Goal: Task Accomplishment & Management: Use online tool/utility

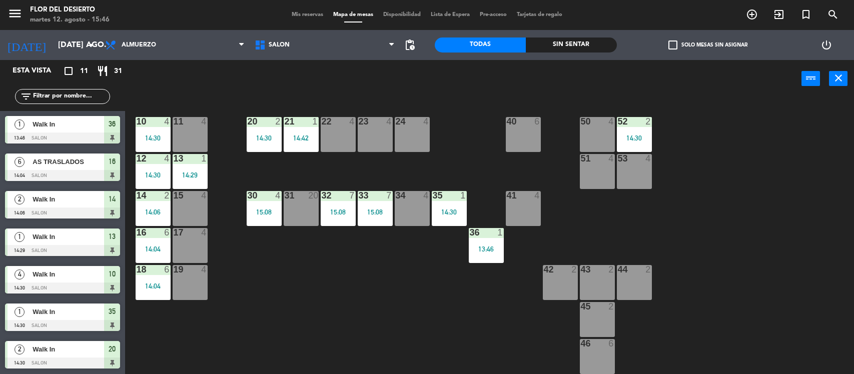
click at [292, 18] on span "Mis reservas" at bounding box center [308, 15] width 42 height 6
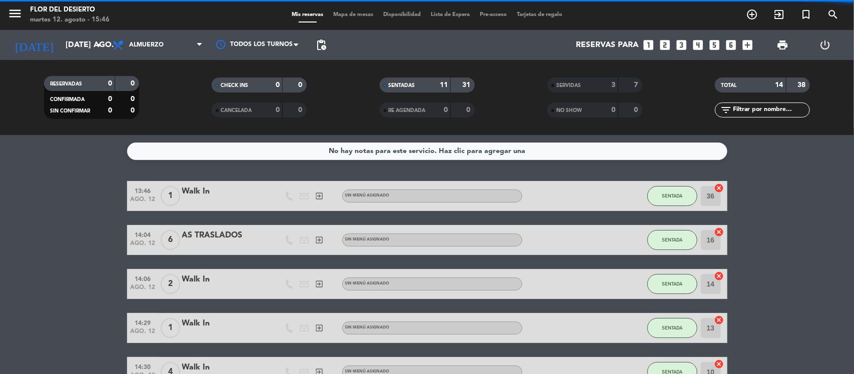
click at [341, 13] on span "Mapa de mesas" at bounding box center [353, 15] width 50 height 6
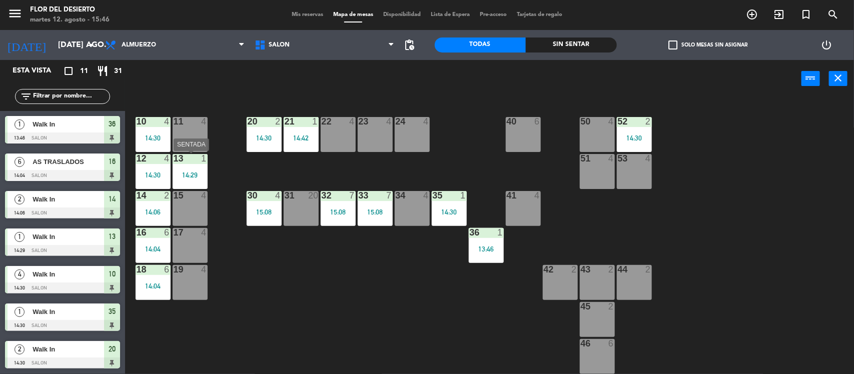
click at [187, 164] on div "13 1 14:29" at bounding box center [190, 171] width 35 height 35
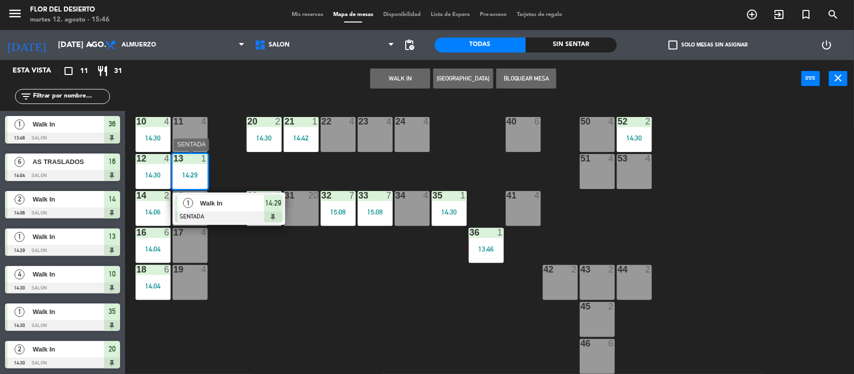
click at [210, 213] on div at bounding box center [229, 217] width 108 height 11
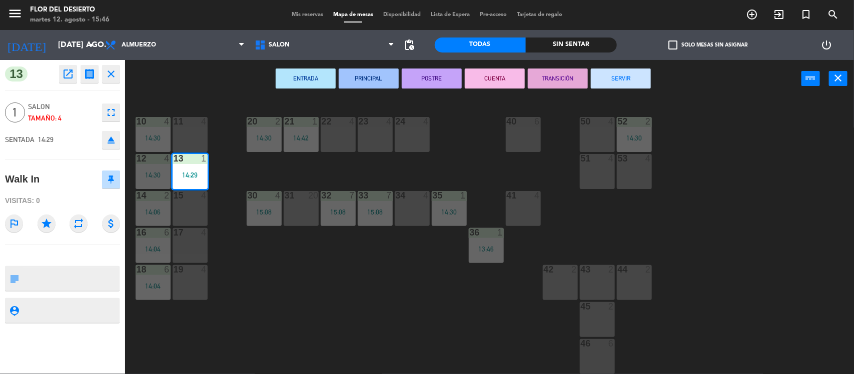
click at [629, 76] on button "SERVIR" at bounding box center [621, 79] width 60 height 20
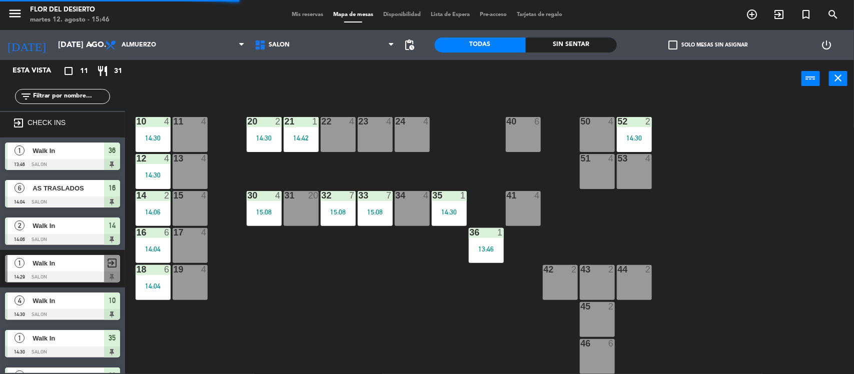
click at [187, 169] on div "13 4" at bounding box center [190, 171] width 35 height 35
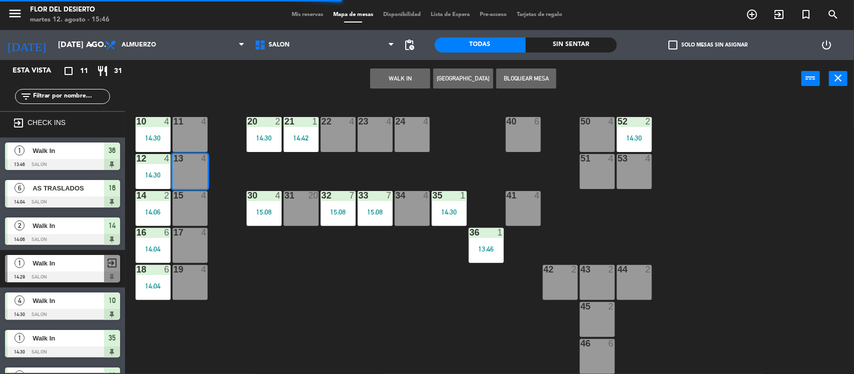
click at [396, 78] on button "WALK IN" at bounding box center [400, 79] width 60 height 20
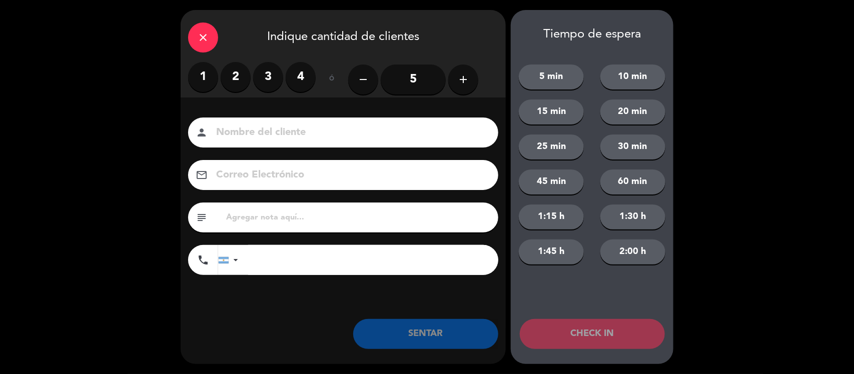
click at [229, 73] on label "2" at bounding box center [236, 77] width 30 height 30
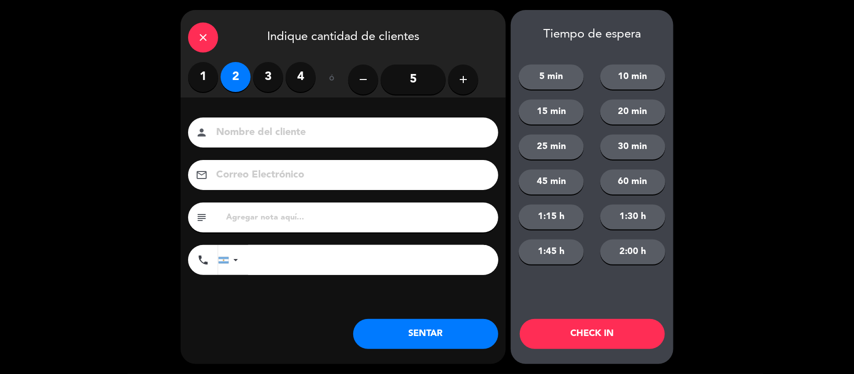
click at [381, 325] on button "SENTAR" at bounding box center [425, 334] width 145 height 30
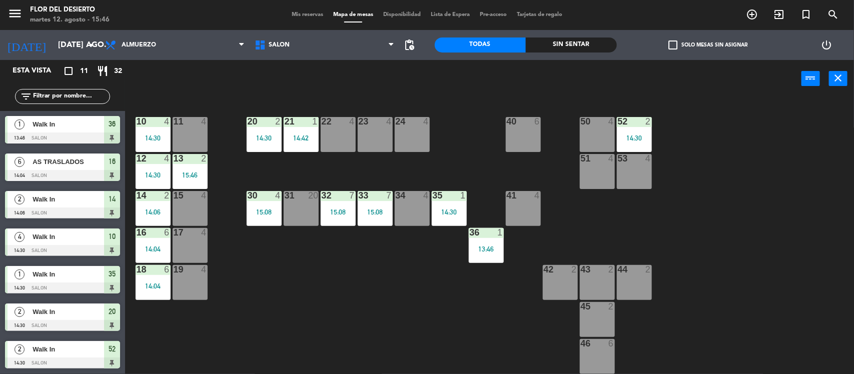
click at [315, 17] on span "Mis reservas" at bounding box center [308, 15] width 42 height 6
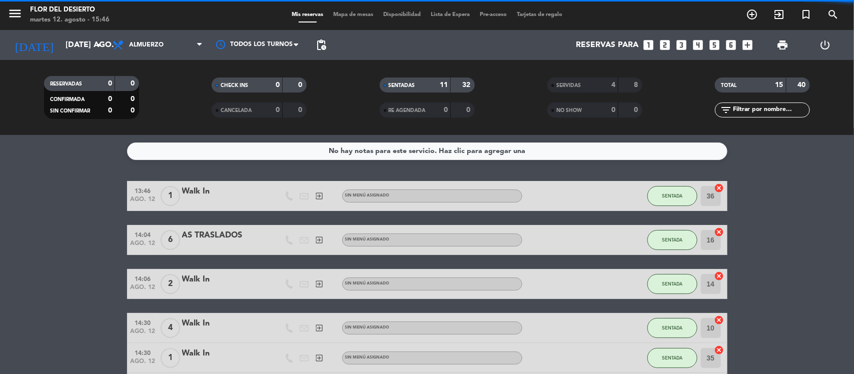
click at [354, 14] on span "Mapa de mesas" at bounding box center [353, 15] width 50 height 6
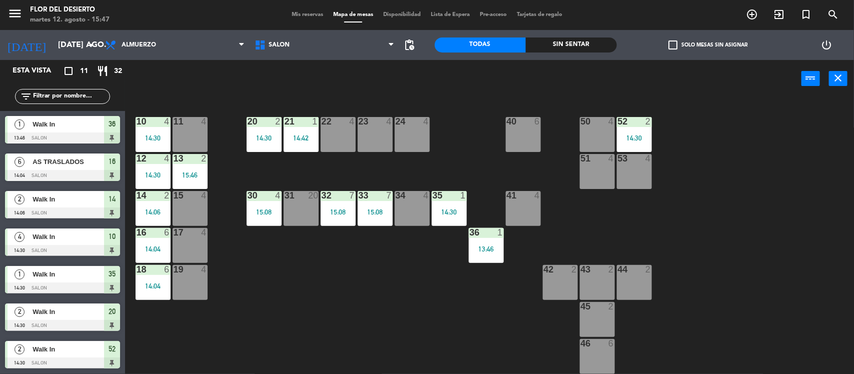
click at [535, 139] on div "40 6" at bounding box center [523, 134] width 35 height 35
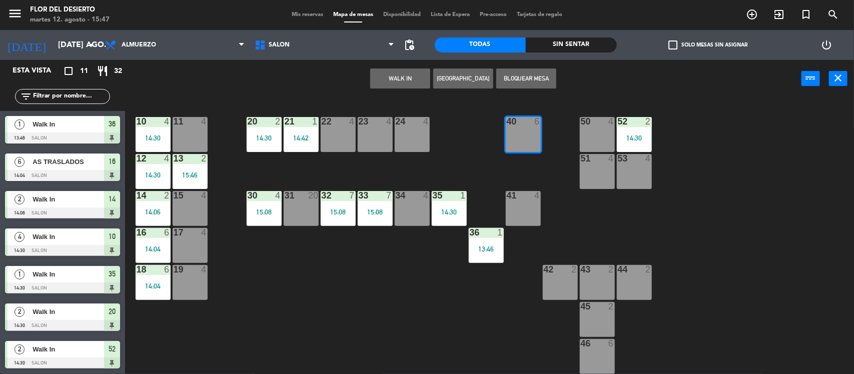
click at [402, 71] on button "WALK IN" at bounding box center [400, 79] width 60 height 20
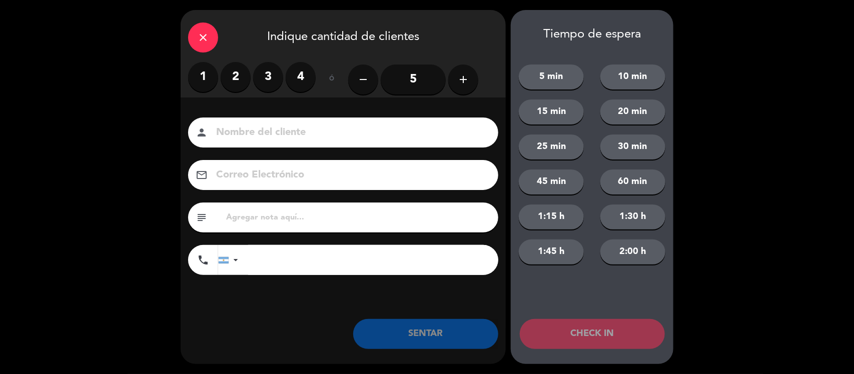
click at [215, 80] on label "1" at bounding box center [203, 77] width 30 height 30
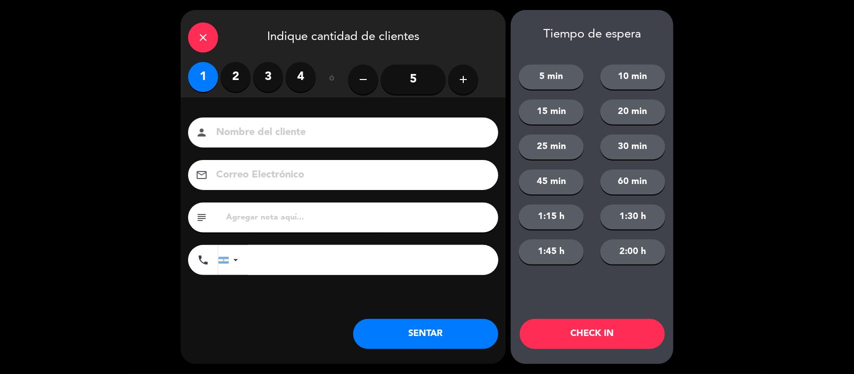
click at [234, 79] on label "2" at bounding box center [236, 77] width 30 height 30
click at [256, 142] on div "person" at bounding box center [343, 133] width 310 height 30
click at [371, 118] on div "person" at bounding box center [343, 133] width 310 height 30
click at [369, 128] on input at bounding box center [350, 133] width 270 height 18
click at [423, 334] on button "SENTAR" at bounding box center [425, 334] width 145 height 30
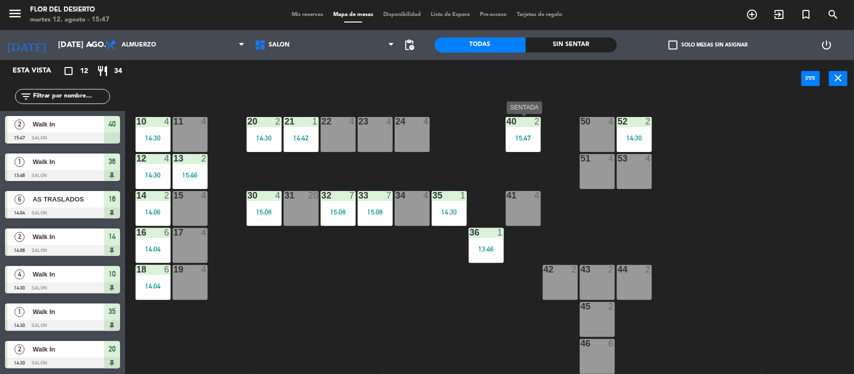
click at [506, 127] on div "40 2 15:47" at bounding box center [523, 134] width 35 height 35
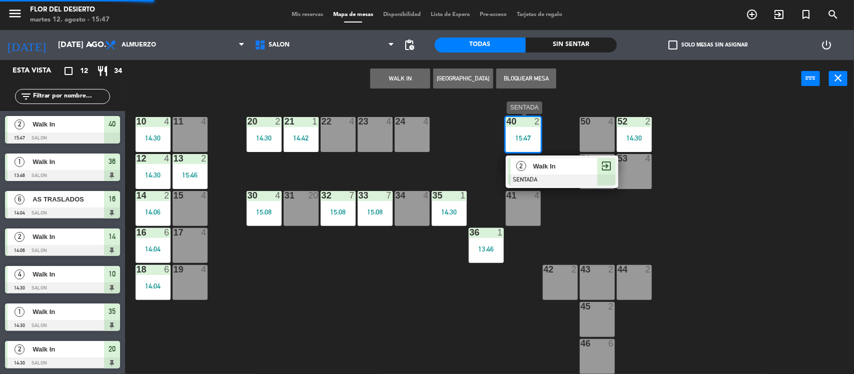
click at [541, 176] on div at bounding box center [563, 180] width 108 height 11
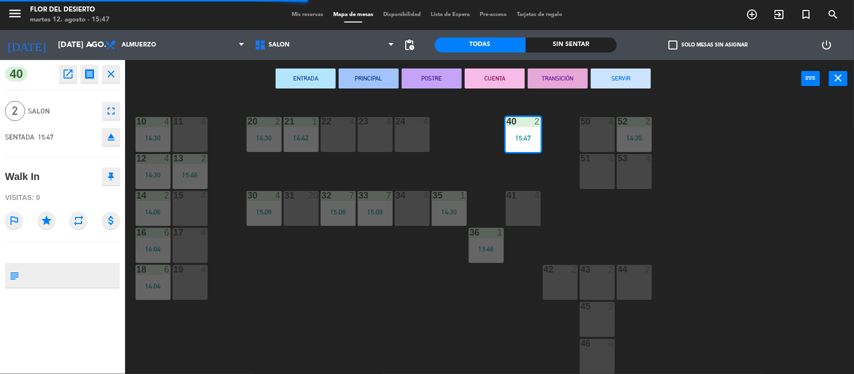
drag, startPoint x: 631, startPoint y: 86, endPoint x: 645, endPoint y: 85, distance: 13.6
click at [635, 86] on button "SERVIR" at bounding box center [621, 79] width 60 height 20
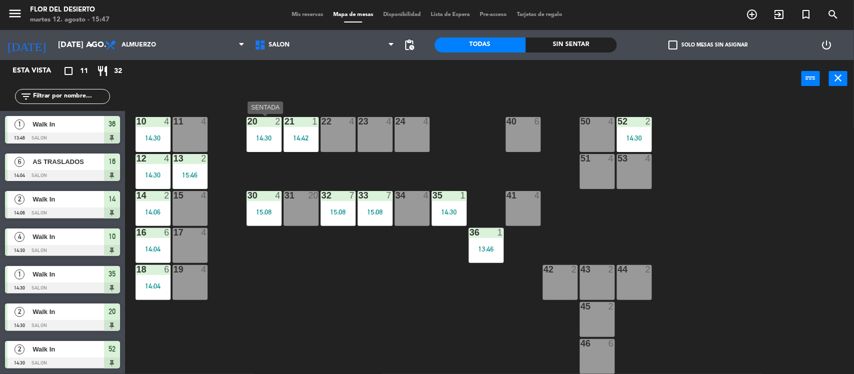
click at [259, 135] on div "14:30" at bounding box center [264, 138] width 35 height 7
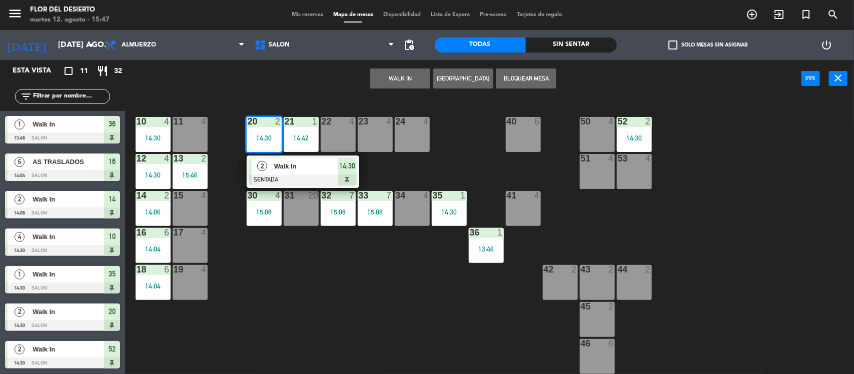
click at [291, 186] on div "2 Walk In SENTADA 14:30" at bounding box center [303, 172] width 113 height 33
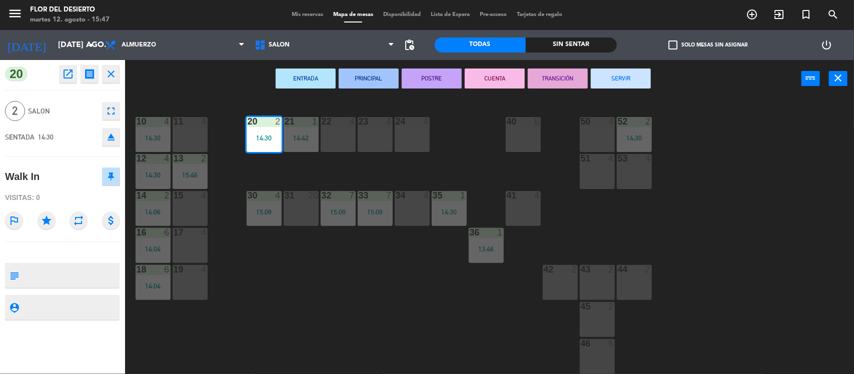
click at [637, 85] on button "SERVIR" at bounding box center [621, 79] width 60 height 20
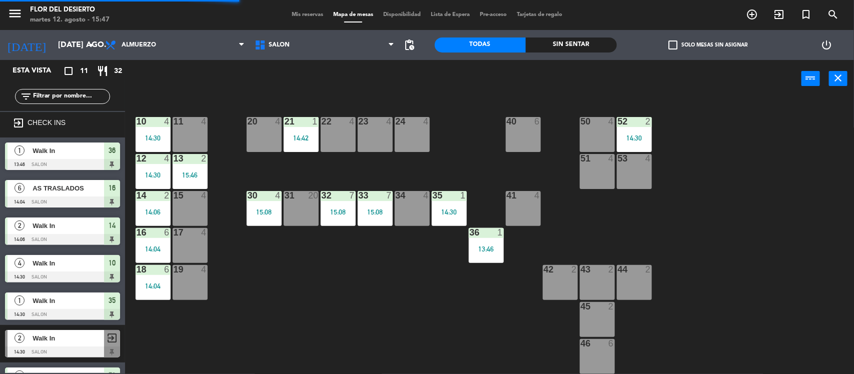
drag, startPoint x: 291, startPoint y: 138, endPoint x: 301, endPoint y: 154, distance: 18.9
click at [291, 139] on div "14:42" at bounding box center [301, 138] width 35 height 7
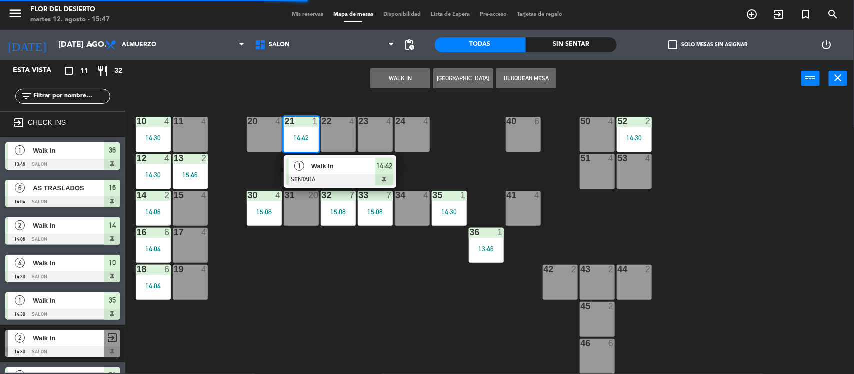
click at [305, 160] on div "1" at bounding box center [300, 166] width 22 height 17
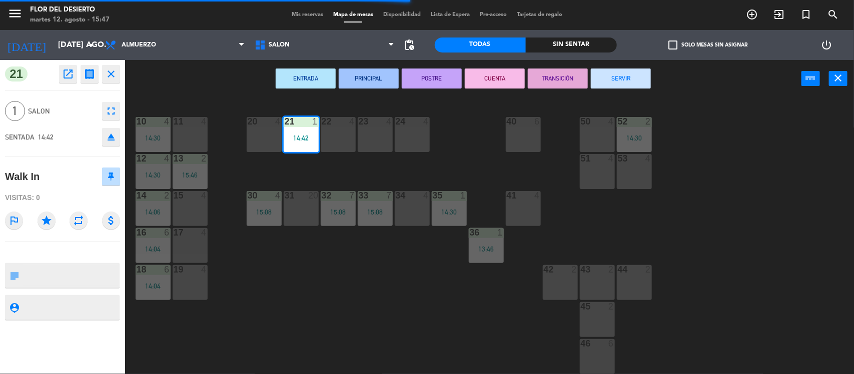
click at [639, 67] on div "ENTRADA PRINCIPAL POSTRE CUENTA TRANSICIÓN SERVIR power_input close" at bounding box center [463, 79] width 677 height 38
click at [636, 73] on button "SERVIR" at bounding box center [621, 79] width 60 height 20
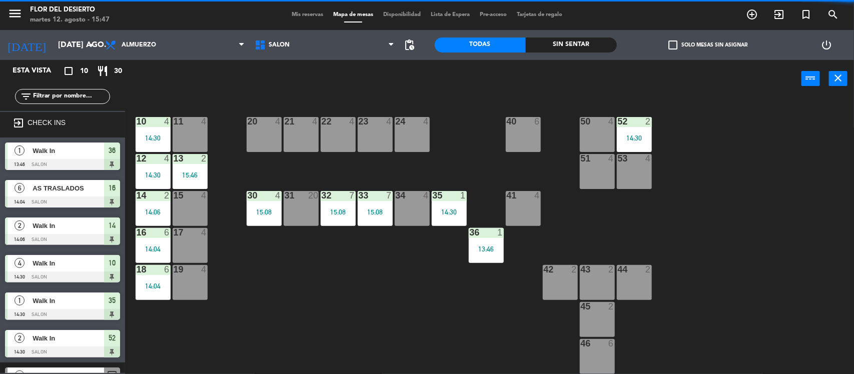
scroll to position [1, 0]
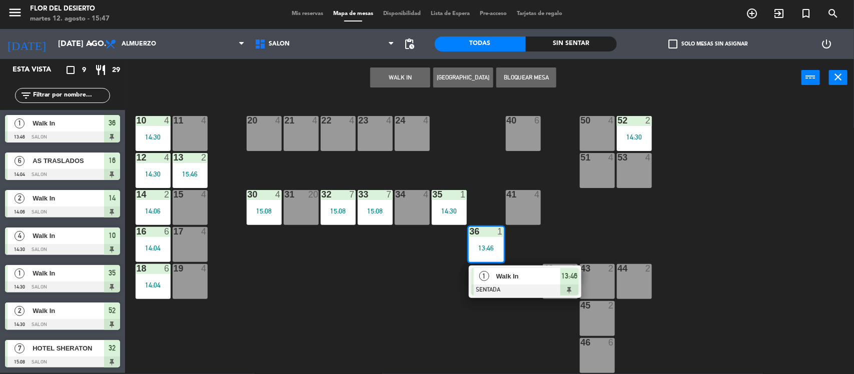
drag, startPoint x: 505, startPoint y: 283, endPoint x: 515, endPoint y: 257, distance: 27.9
click at [506, 283] on div "1 Walk In SENTADA 13:46" at bounding box center [525, 282] width 128 height 33
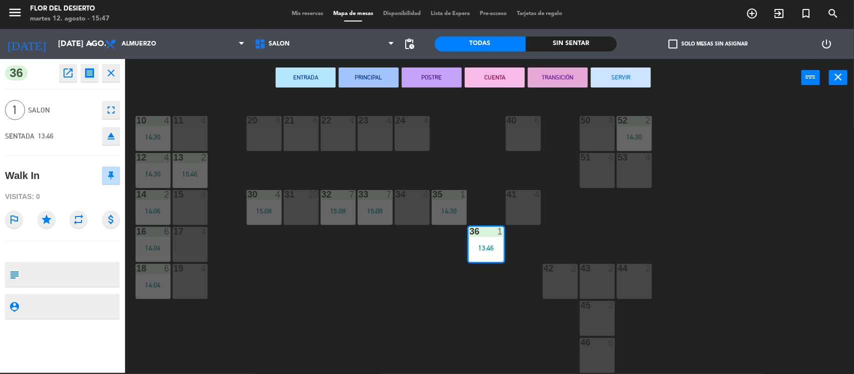
click at [639, 73] on button "SERVIR" at bounding box center [621, 78] width 60 height 20
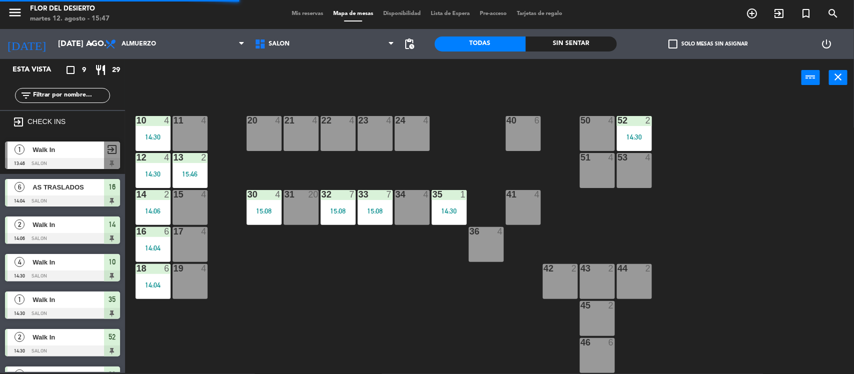
drag, startPoint x: 446, startPoint y: 206, endPoint x: 455, endPoint y: 219, distance: 15.8
click at [446, 206] on div "35 1 14:30" at bounding box center [449, 207] width 35 height 35
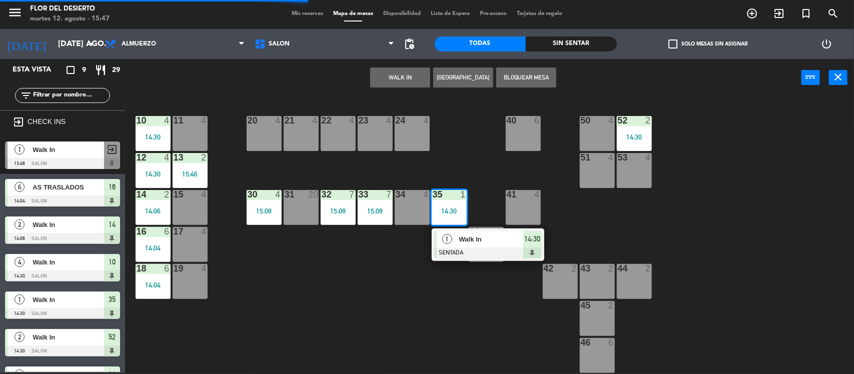
click at [460, 234] on span "Walk In" at bounding box center [491, 239] width 64 height 11
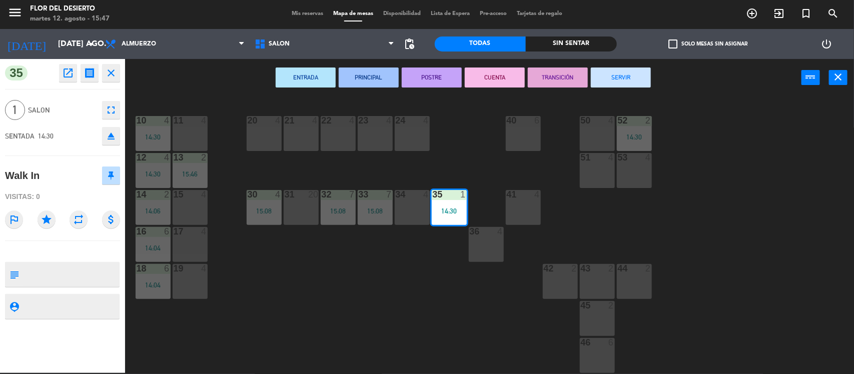
click at [611, 84] on button "SERVIR" at bounding box center [621, 78] width 60 height 20
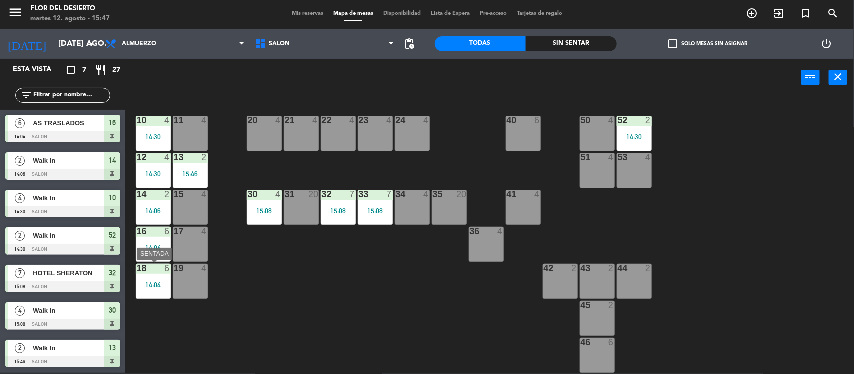
click at [147, 277] on div "18 6 14:04" at bounding box center [153, 281] width 35 height 35
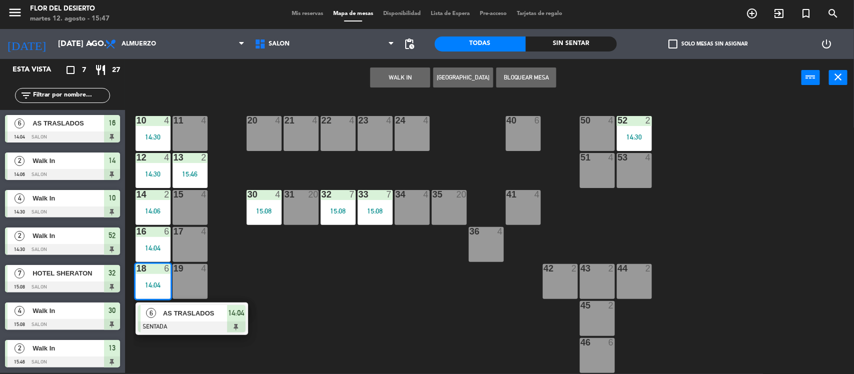
click at [289, 274] on div "10 4 14:30 11 4 20 4 21 4 22 4 23 4 24 4 40 6 50 4 52 2 14:30 12 4 14:30 13 2 1…" at bounding box center [494, 236] width 721 height 277
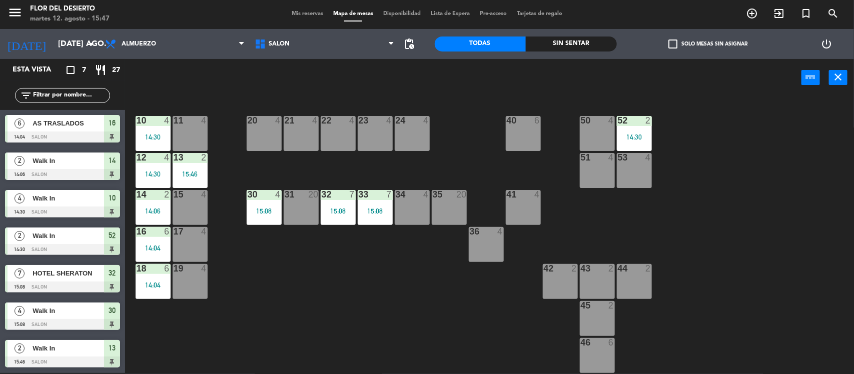
click at [152, 194] on div at bounding box center [153, 194] width 17 height 9
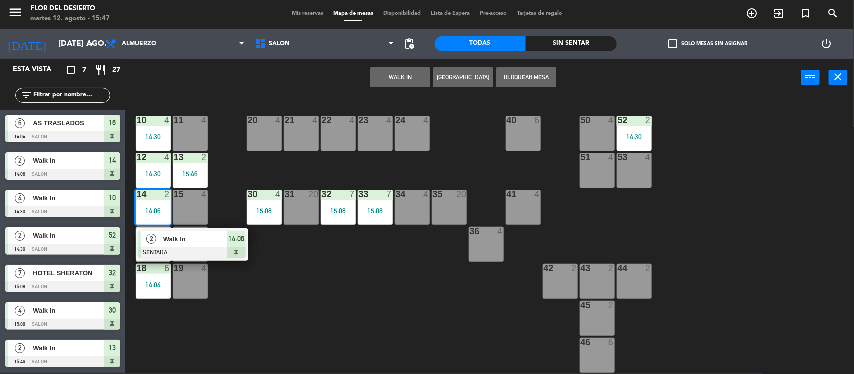
click at [298, 311] on div "10 4 14:30 11 4 20 4 21 4 22 4 23 4 24 4 40 6 50 4 52 2 14:30 12 4 14:30 13 2 1…" at bounding box center [494, 236] width 721 height 277
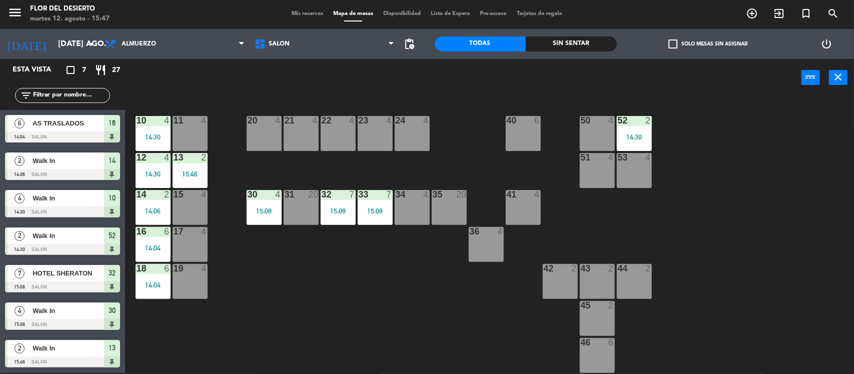
click at [128, 156] on main "10 4 14:30 11 4 20 4 21 4 22 4 23 4 24 4 40 6 50 4 52 2 14:30 12 4 14:30 13 2 1…" at bounding box center [489, 232] width 729 height 285
click at [154, 173] on div "14:30" at bounding box center [153, 174] width 35 height 7
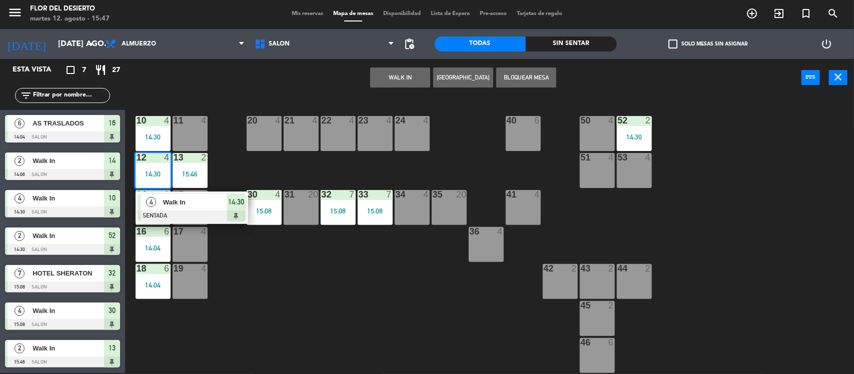
click at [253, 287] on div "10 4 14:30 11 4 20 4 21 4 22 4 23 4 24 4 40 6 50 4 52 2 14:30 12 4 14:30 4 Walk…" at bounding box center [494, 236] width 721 height 277
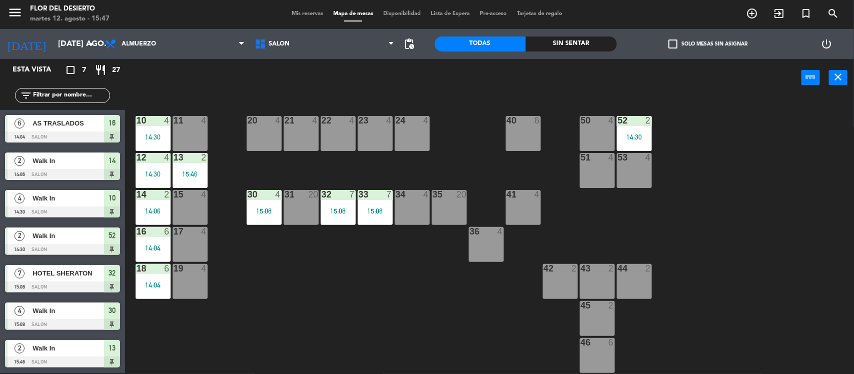
click at [205, 244] on div "17 4" at bounding box center [190, 244] width 35 height 35
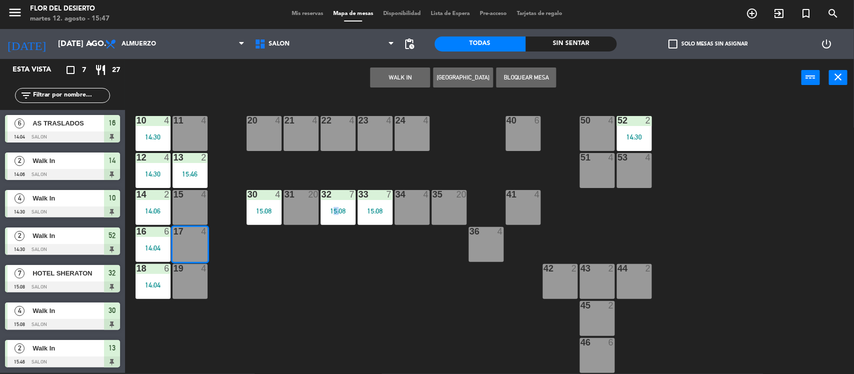
click at [323, 293] on div "10 4 14:30 11 4 20 4 21 4 22 4 23 4 24 4 40 6 50 4 52 2 14:30 12 4 14:30 13 2 1…" at bounding box center [494, 236] width 721 height 277
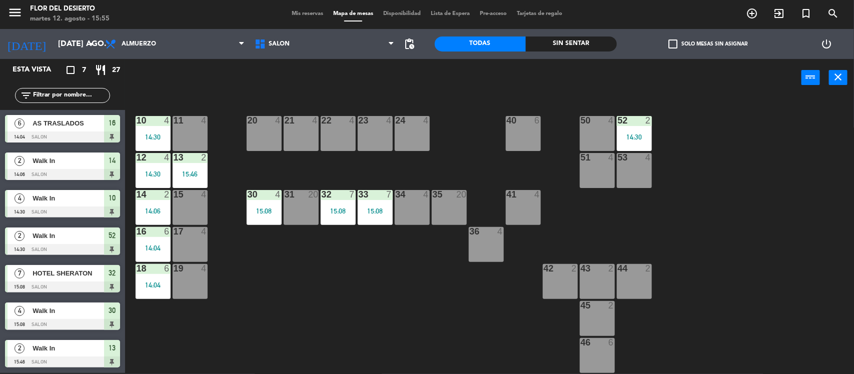
click at [283, 19] on div "menu [PERSON_NAME] DEL DESIERTO martes 12. agosto - 15:55 Mis reservas Mapa de …" at bounding box center [427, 14] width 854 height 30
click at [311, 18] on div "Mis reservas Mapa de mesas Disponibilidad Lista de Espera Pre-acceso Tarjetas d…" at bounding box center [427, 14] width 281 height 9
click at [311, 13] on span "Mis reservas" at bounding box center [308, 14] width 42 height 6
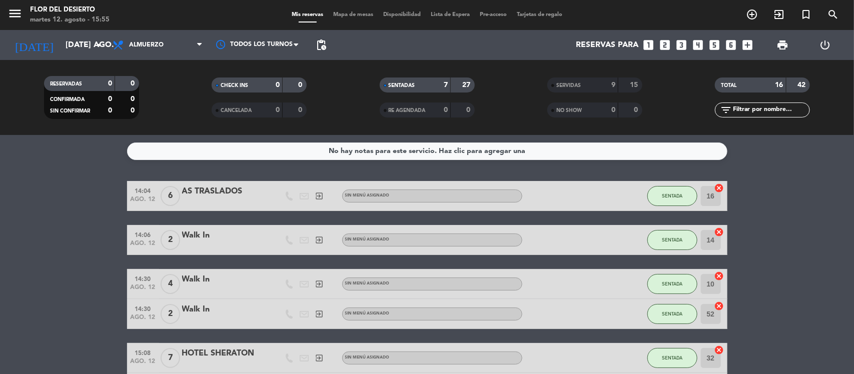
click at [358, 16] on span "Mapa de mesas" at bounding box center [353, 15] width 50 height 6
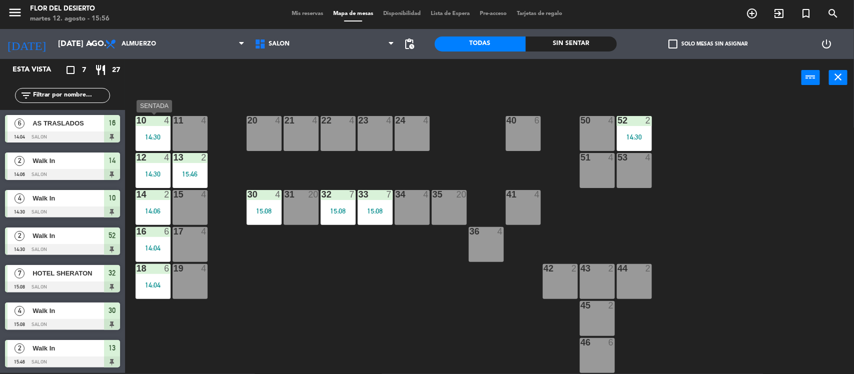
click at [161, 133] on div "14:30" at bounding box center [153, 137] width 35 height 8
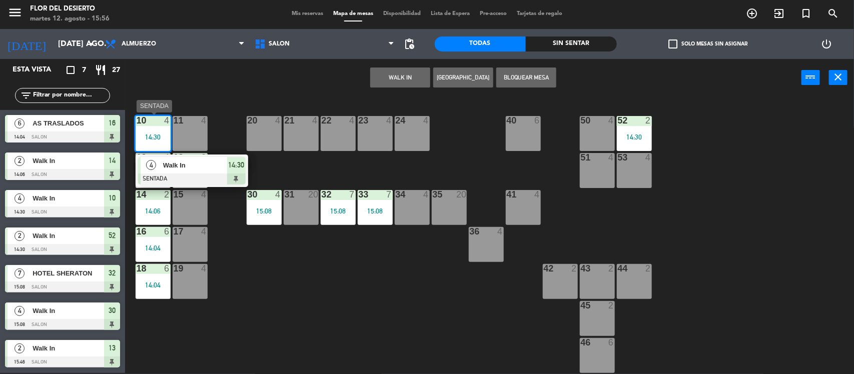
click at [185, 168] on span "Walk In" at bounding box center [195, 165] width 64 height 11
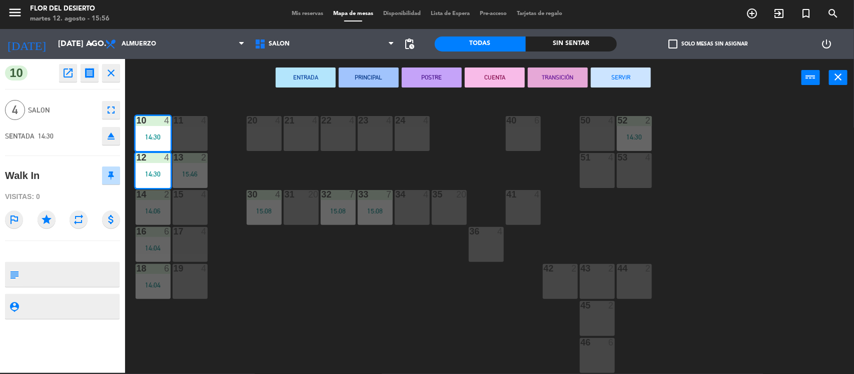
click at [614, 76] on button "SERVIR" at bounding box center [621, 78] width 60 height 20
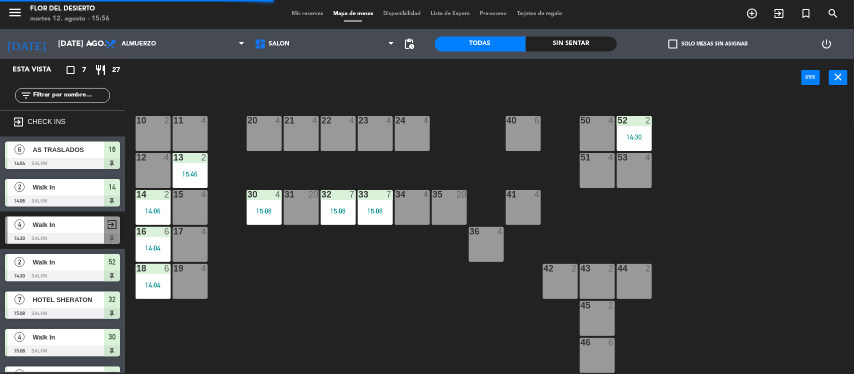
click at [198, 170] on div "15:46" at bounding box center [190, 174] width 35 height 8
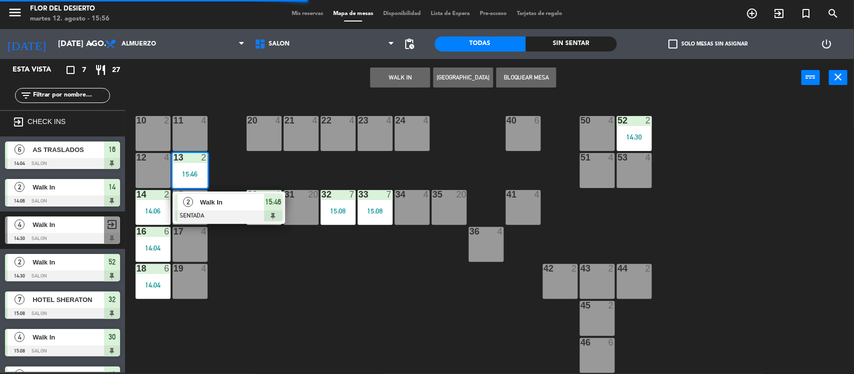
click at [225, 200] on div "2 Walk In SENTADA 15:46" at bounding box center [229, 208] width 128 height 33
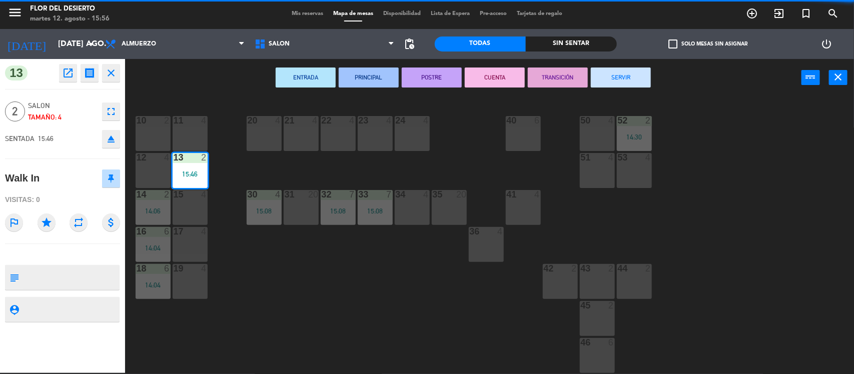
drag, startPoint x: 644, startPoint y: 79, endPoint x: 489, endPoint y: 122, distance: 161.0
click at [644, 81] on button "SERVIR" at bounding box center [621, 78] width 60 height 20
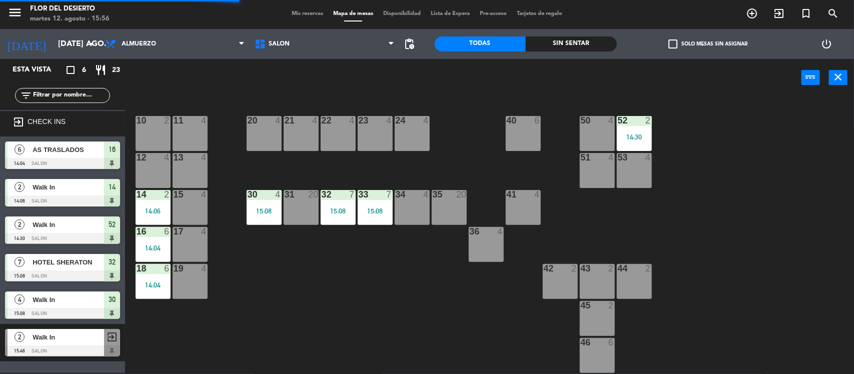
click at [153, 211] on div "14:06" at bounding box center [153, 211] width 35 height 7
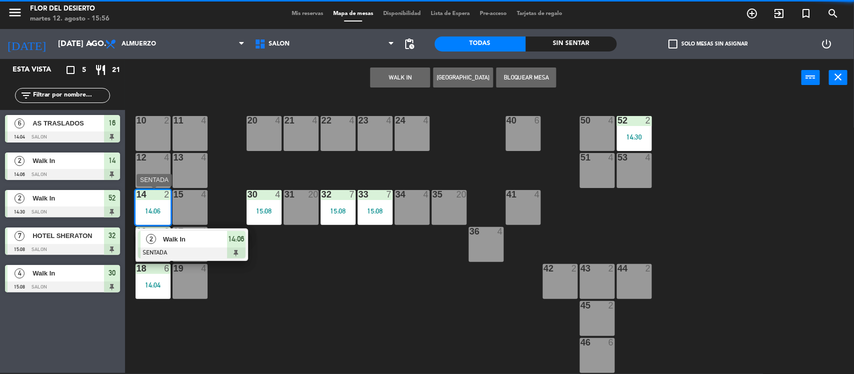
click at [182, 258] on div "2 Walk In SENTADA 14:06" at bounding box center [192, 245] width 113 height 33
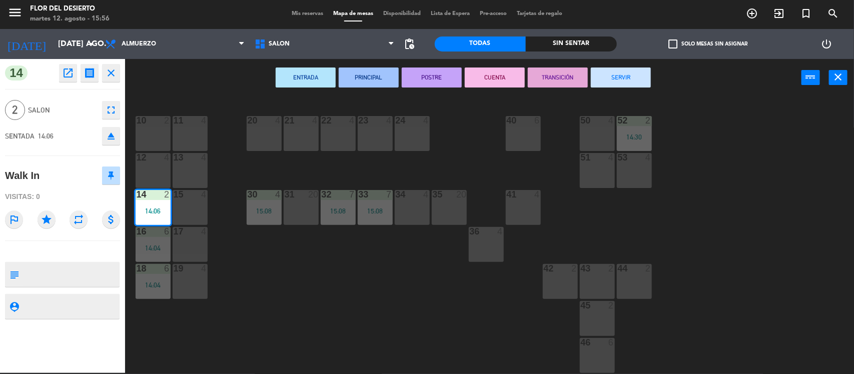
click at [635, 80] on button "SERVIR" at bounding box center [621, 78] width 60 height 20
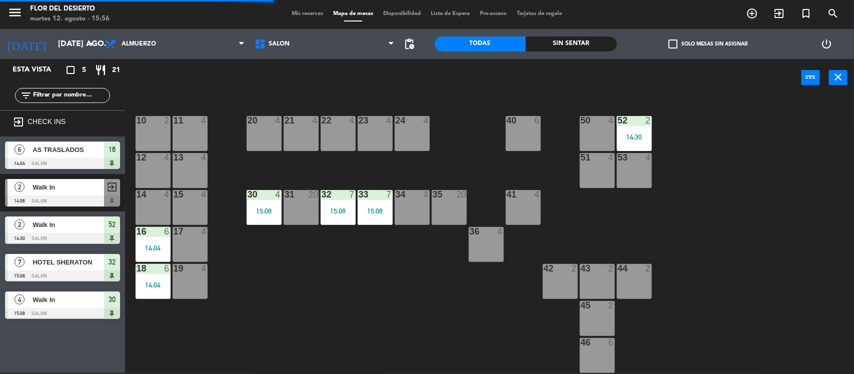
click at [158, 228] on div at bounding box center [153, 231] width 17 height 9
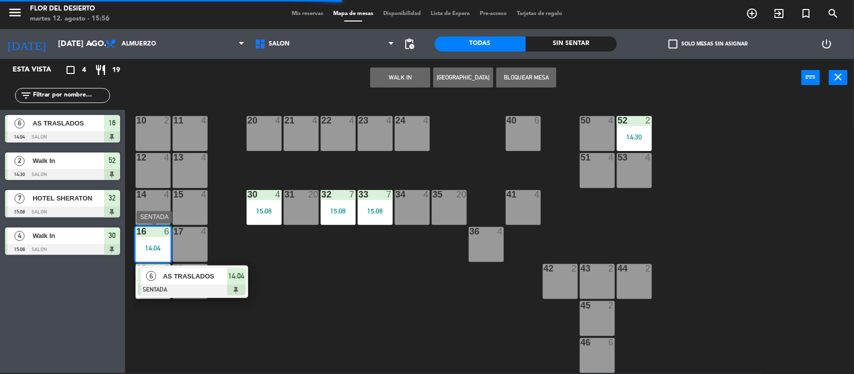
click at [191, 273] on span "AS TRASLADOS" at bounding box center [195, 276] width 64 height 11
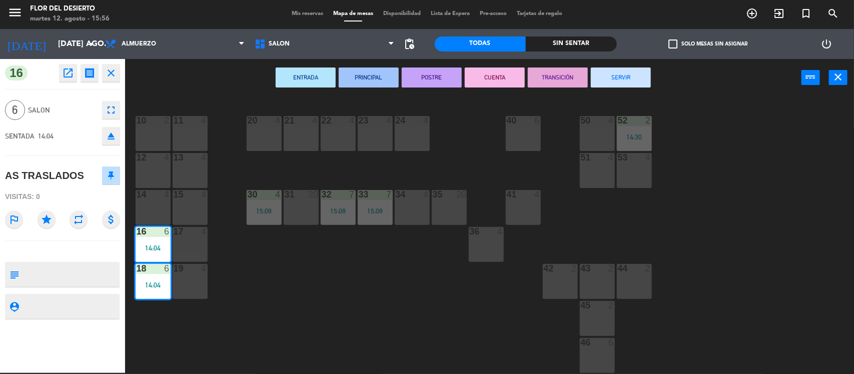
click at [642, 86] on button "SERVIR" at bounding box center [621, 78] width 60 height 20
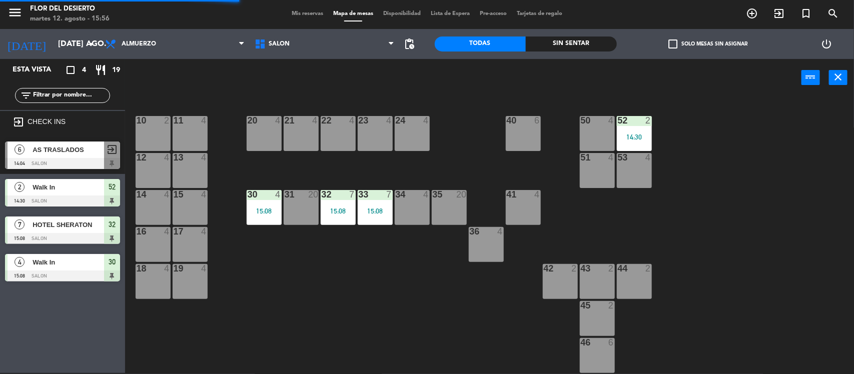
click at [249, 203] on div "30 4 15:08" at bounding box center [264, 207] width 35 height 35
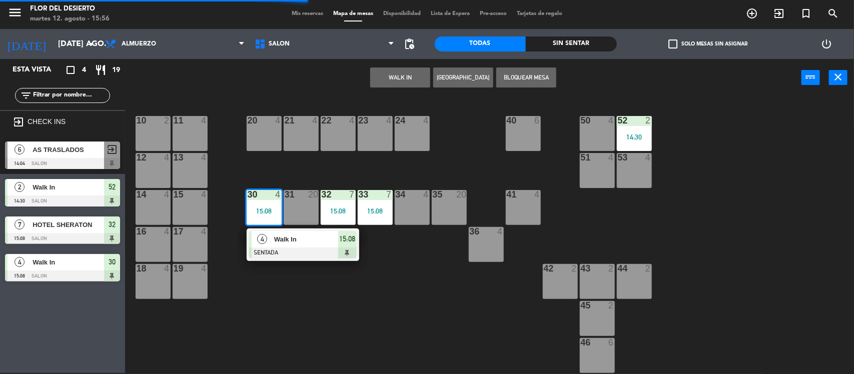
drag, startPoint x: 271, startPoint y: 237, endPoint x: 425, endPoint y: 206, distance: 157.7
click at [271, 237] on div "4 Walk In SENTADA 15:08" at bounding box center [303, 245] width 128 height 33
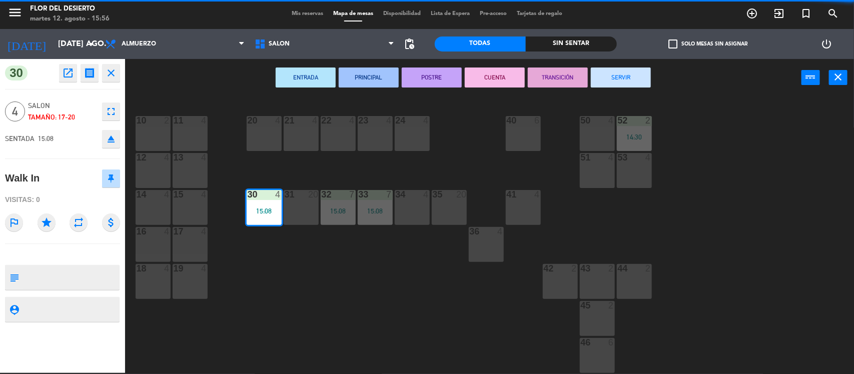
drag, startPoint x: 618, startPoint y: 79, endPoint x: 454, endPoint y: 138, distance: 174.0
click at [618, 78] on button "SERVIR" at bounding box center [621, 78] width 60 height 20
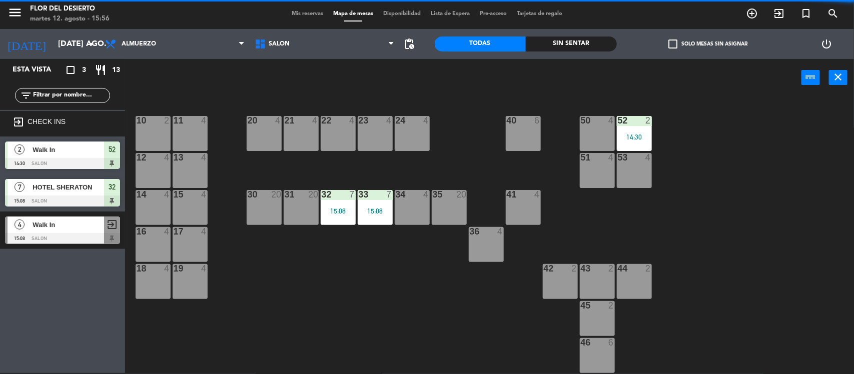
click at [318, 213] on div "31 20" at bounding box center [301, 207] width 35 height 35
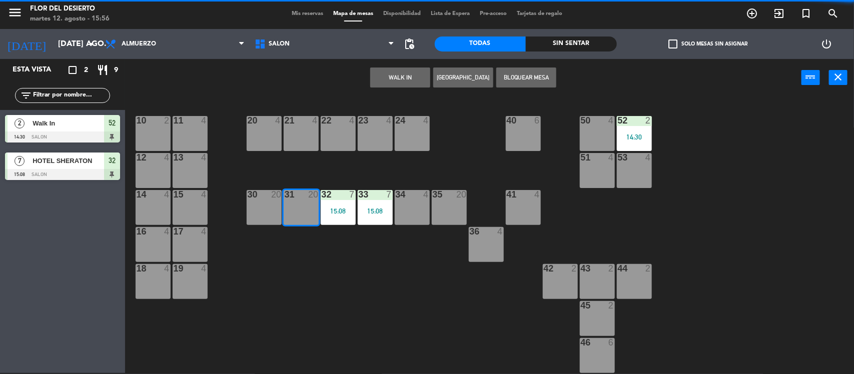
click at [345, 263] on div "10 2 11 4 20 4 21 4 22 4 23 4 24 4 40 6 50 4 52 2 14:30 12 4 13 4 51 4 53 4 14 …" at bounding box center [494, 236] width 721 height 277
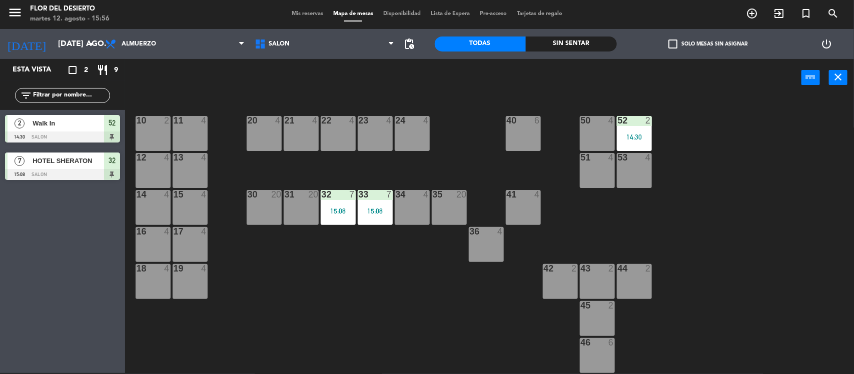
click at [349, 215] on div "32 7 15:08" at bounding box center [338, 207] width 35 height 35
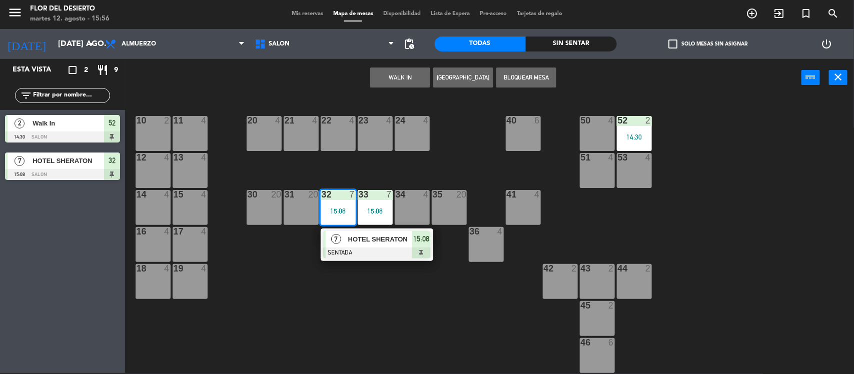
drag, startPoint x: 353, startPoint y: 223, endPoint x: 379, endPoint y: 237, distance: 29.6
click at [361, 241] on div "7 HOTEL SHERATON SENTADA 15:08" at bounding box center [377, 245] width 128 height 33
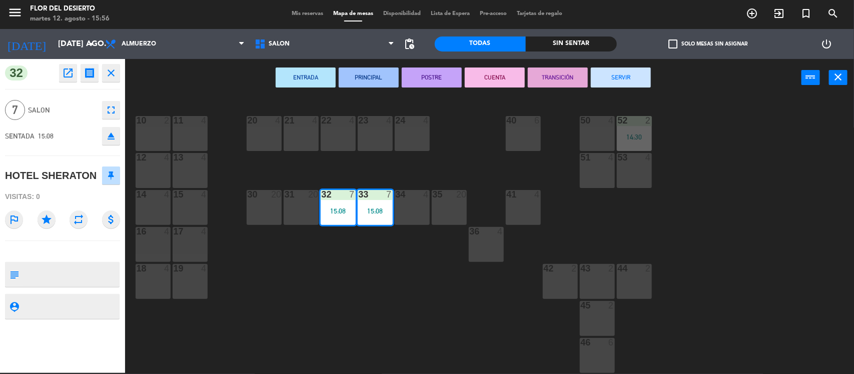
click at [609, 76] on button "SERVIR" at bounding box center [621, 78] width 60 height 20
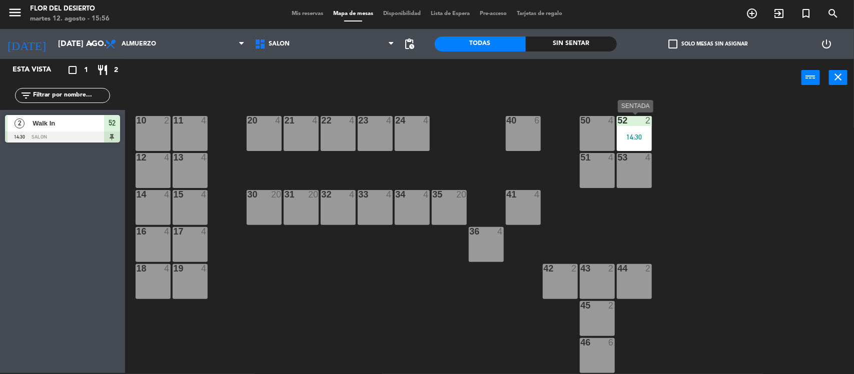
click at [646, 139] on div "14:30" at bounding box center [634, 137] width 35 height 7
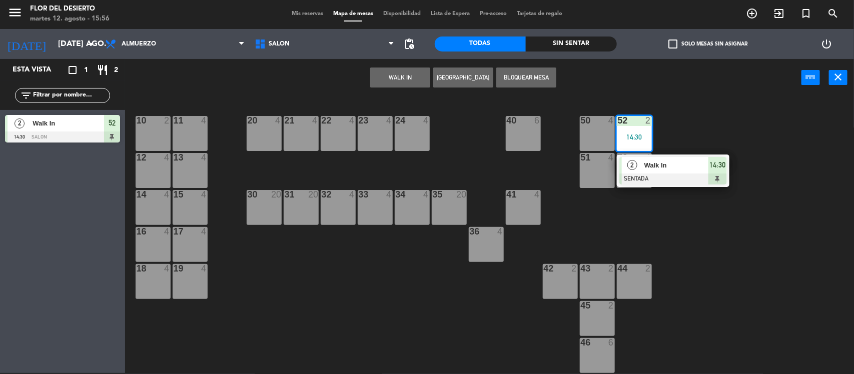
click at [656, 174] on div at bounding box center [674, 179] width 108 height 11
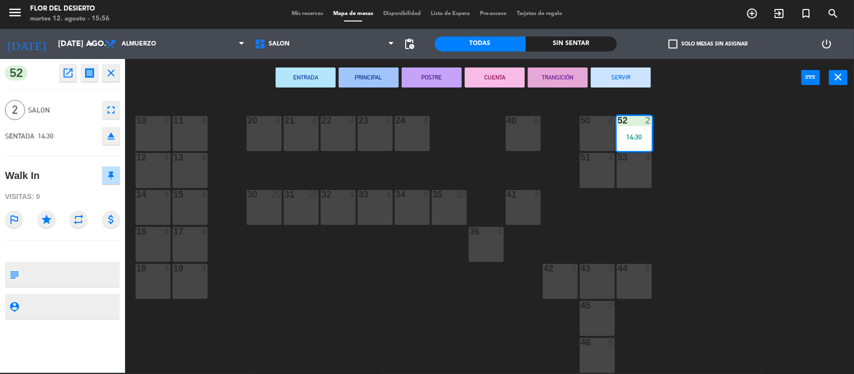
click at [604, 79] on button "SERVIR" at bounding box center [621, 78] width 60 height 20
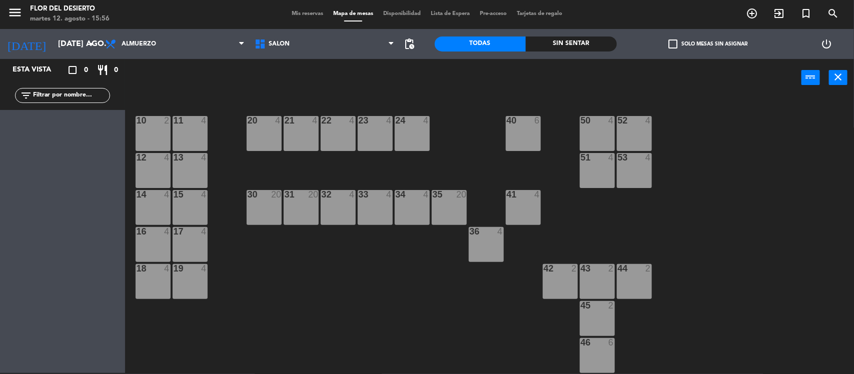
click at [294, 19] on div "menu [PERSON_NAME] DEL DESIERTO martes 12. agosto - 15:56 Mis reservas Mapa de …" at bounding box center [427, 14] width 854 height 30
click at [296, 16] on span "Mis reservas" at bounding box center [308, 14] width 42 height 6
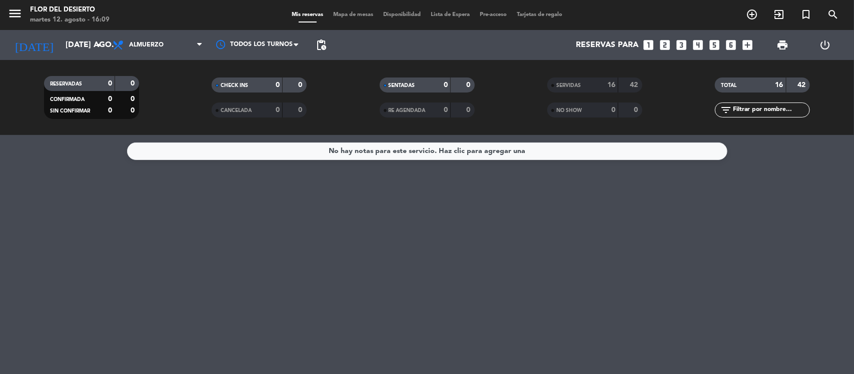
click at [336, 18] on span "Mapa de mesas" at bounding box center [353, 15] width 50 height 6
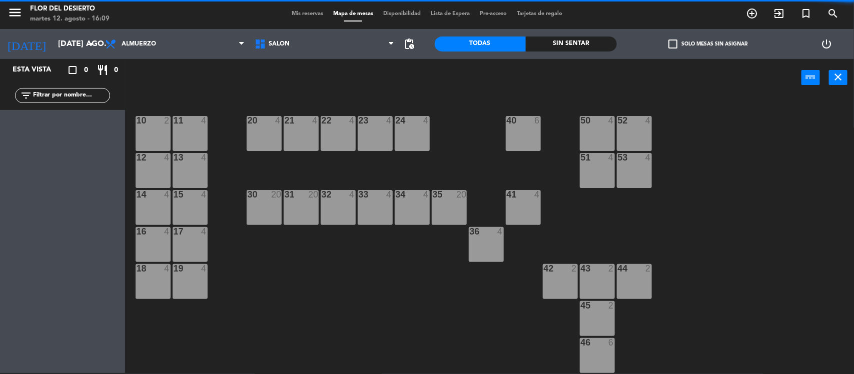
click at [265, 134] on div "20 4" at bounding box center [264, 133] width 35 height 35
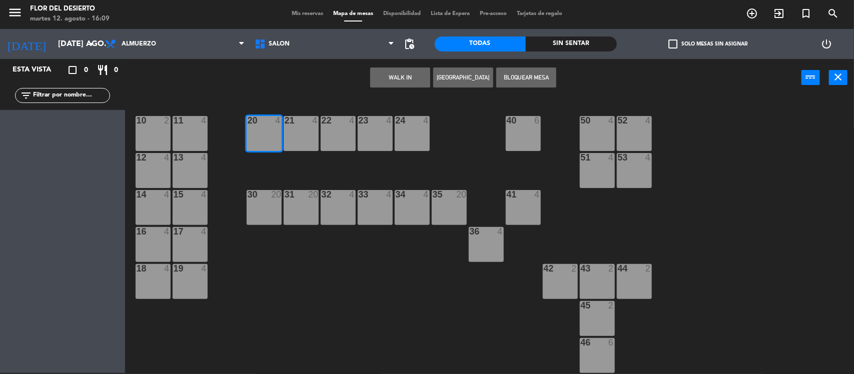
click at [278, 157] on div "10 2 11 4 20 4 21 4 22 4 23 4 24 4 40 6 50 4 52 4 12 4 13 4 51 4 53 4 14 4 15 4…" at bounding box center [494, 236] width 721 height 277
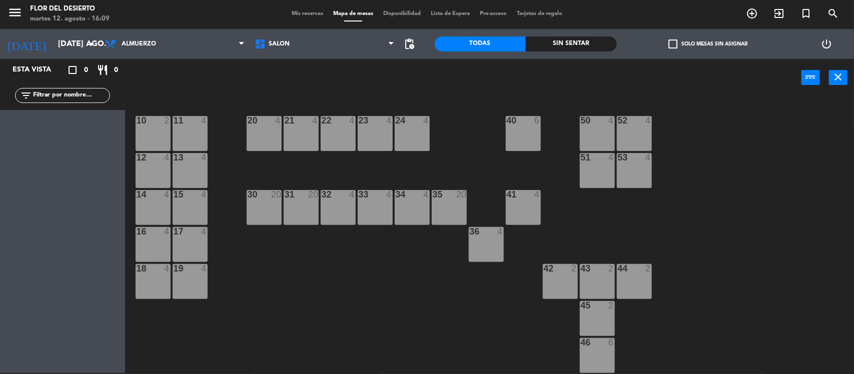
click at [257, 146] on div "20 4" at bounding box center [264, 133] width 35 height 35
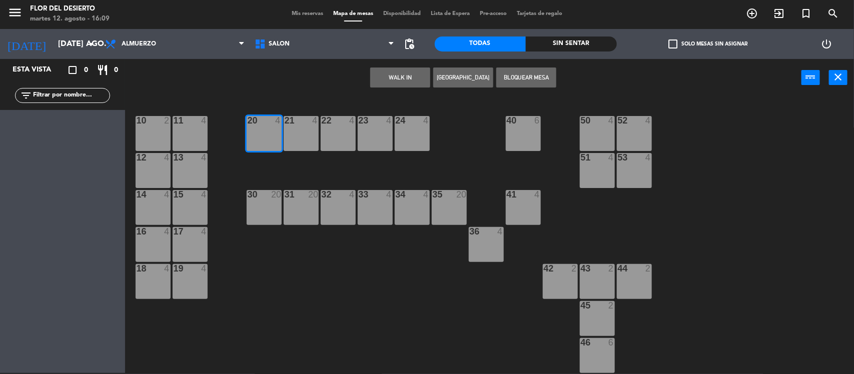
click at [384, 86] on button "WALK IN" at bounding box center [400, 78] width 60 height 20
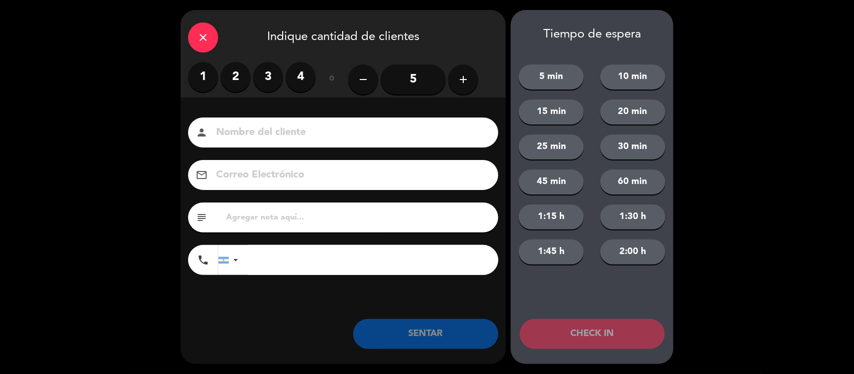
click at [243, 69] on label "2" at bounding box center [236, 77] width 30 height 30
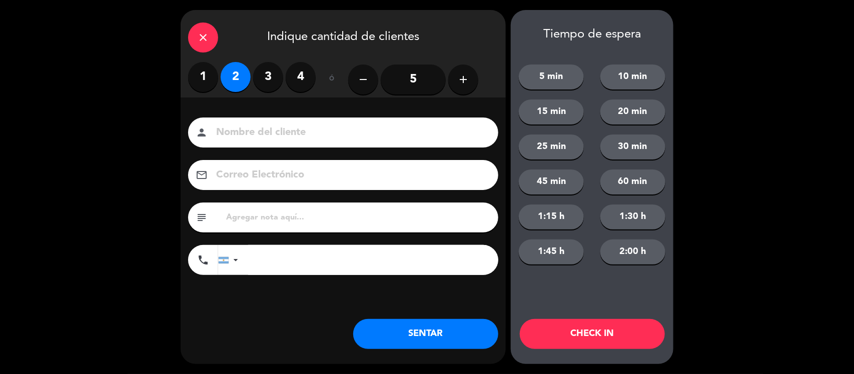
click at [426, 326] on button "SENTAR" at bounding box center [425, 334] width 145 height 30
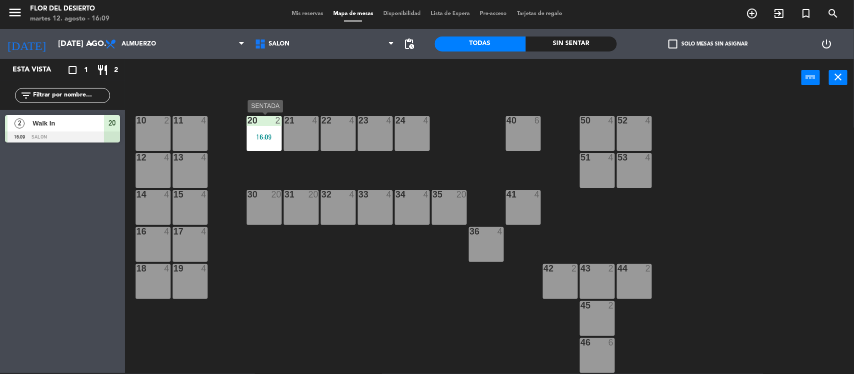
click at [263, 137] on div "16:09" at bounding box center [264, 137] width 35 height 7
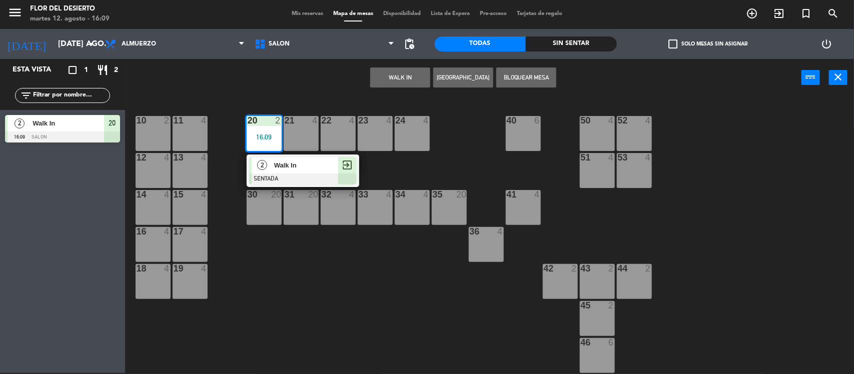
click at [273, 163] on div "Walk In" at bounding box center [305, 165] width 65 height 17
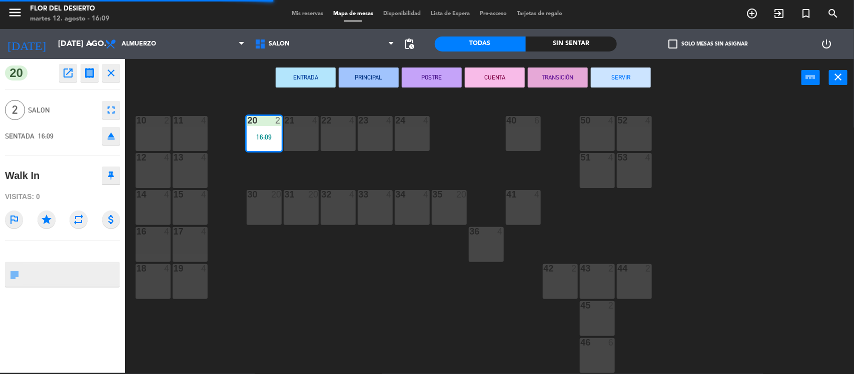
click at [602, 78] on button "SERVIR" at bounding box center [621, 78] width 60 height 20
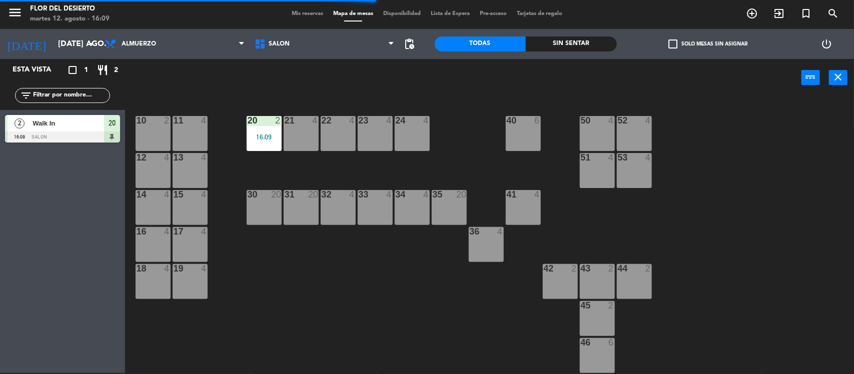
click at [308, 10] on div "Mis reservas Mapa de mesas Disponibilidad Lista de Espera Pre-acceso Tarjetas d…" at bounding box center [427, 14] width 281 height 9
click at [306, 11] on span "Mis reservas" at bounding box center [308, 14] width 42 height 6
